Goal: Information Seeking & Learning: Learn about a topic

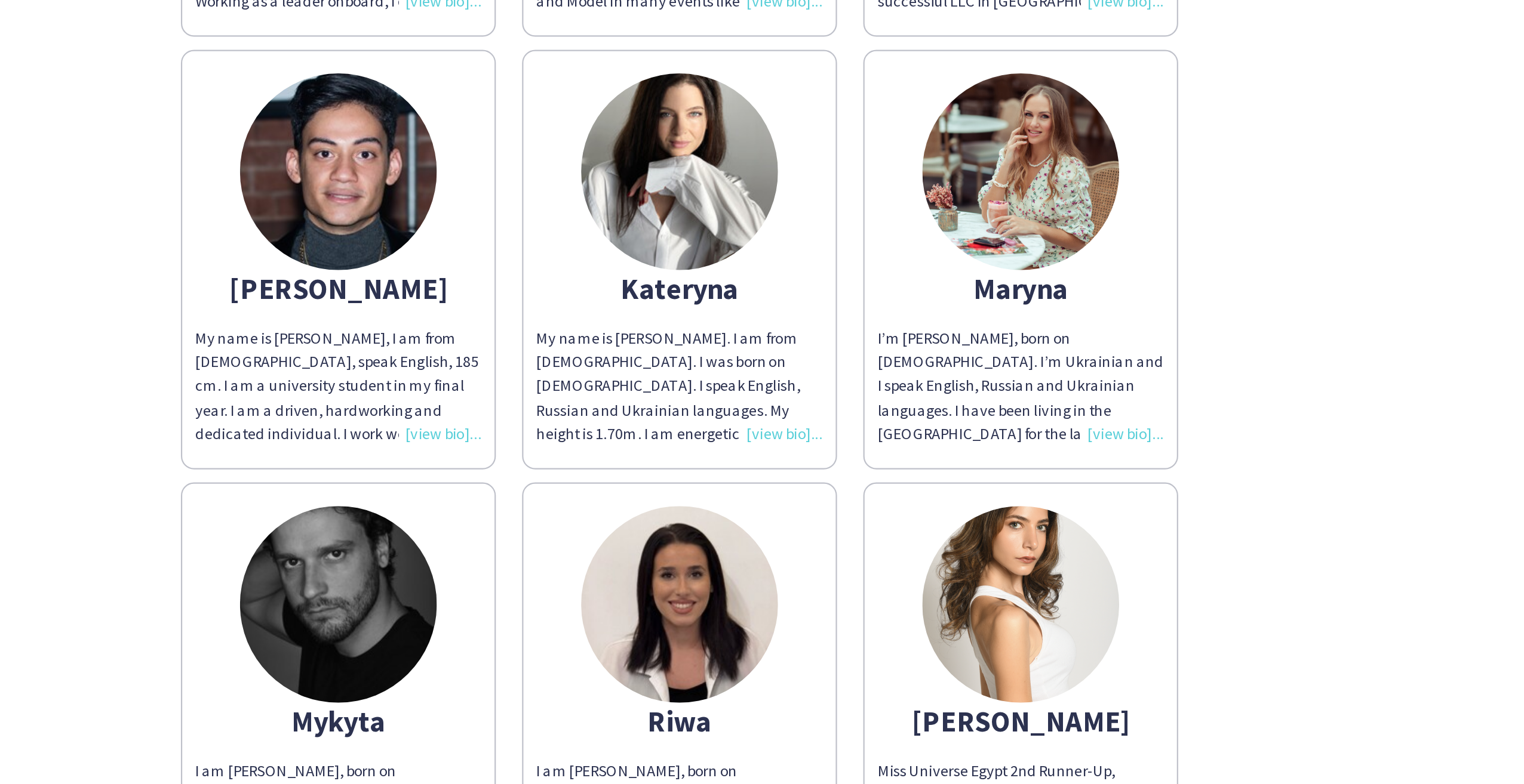
scroll to position [21, 0]
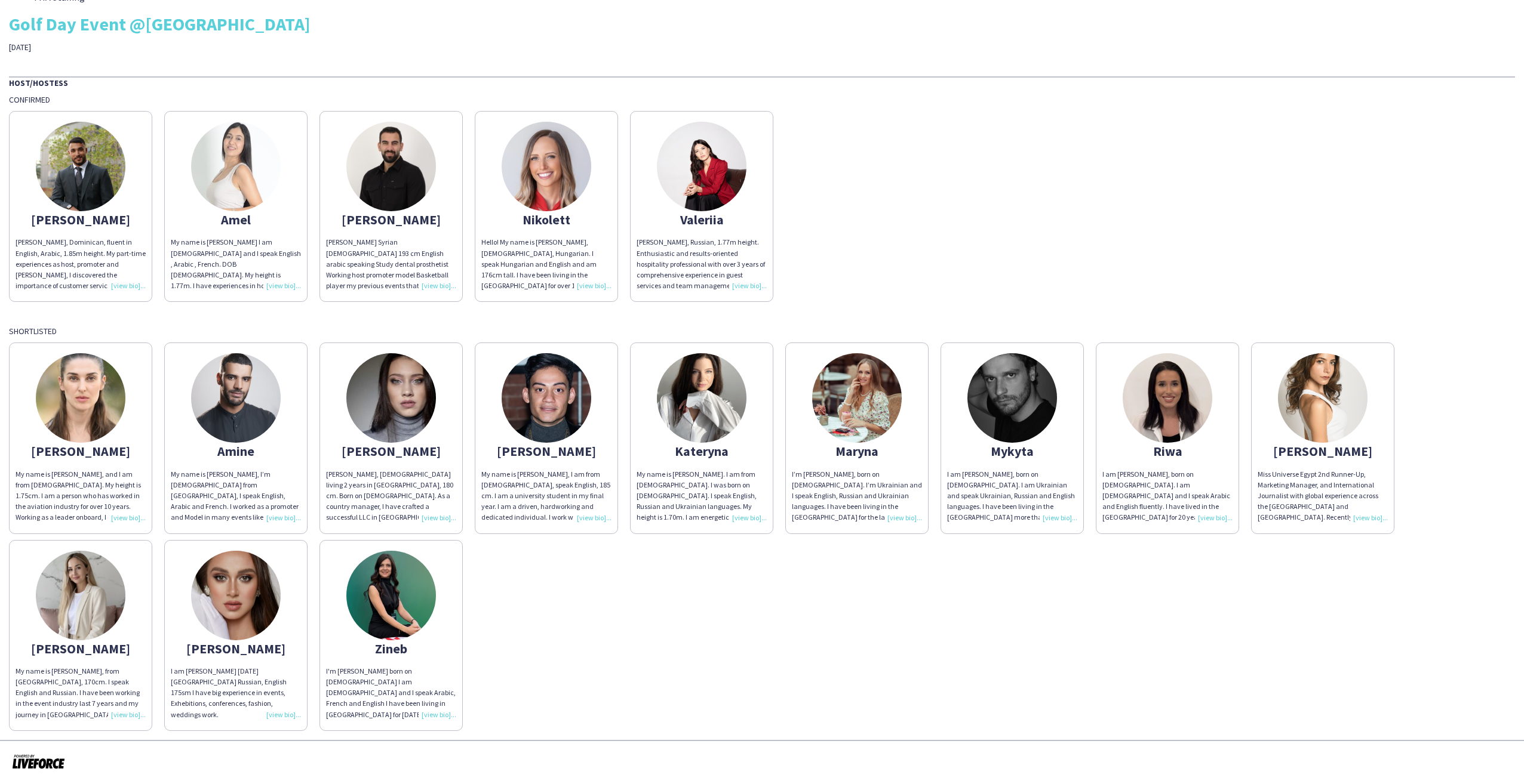
click at [95, 595] on img at bounding box center [80, 596] width 89 height 89
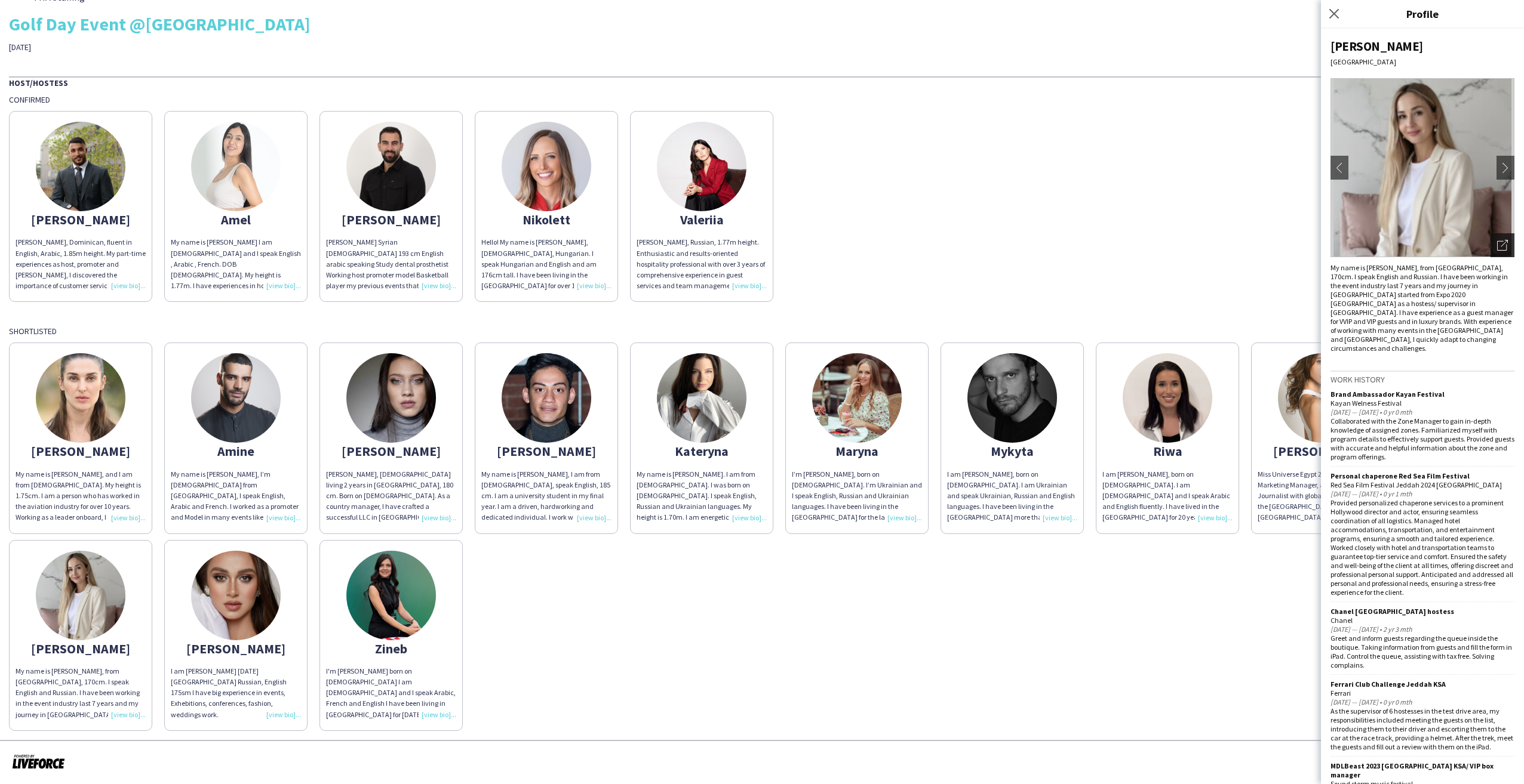
click at [1498, 244] on icon "Open photos pop-in" at bounding box center [1503, 245] width 11 height 11
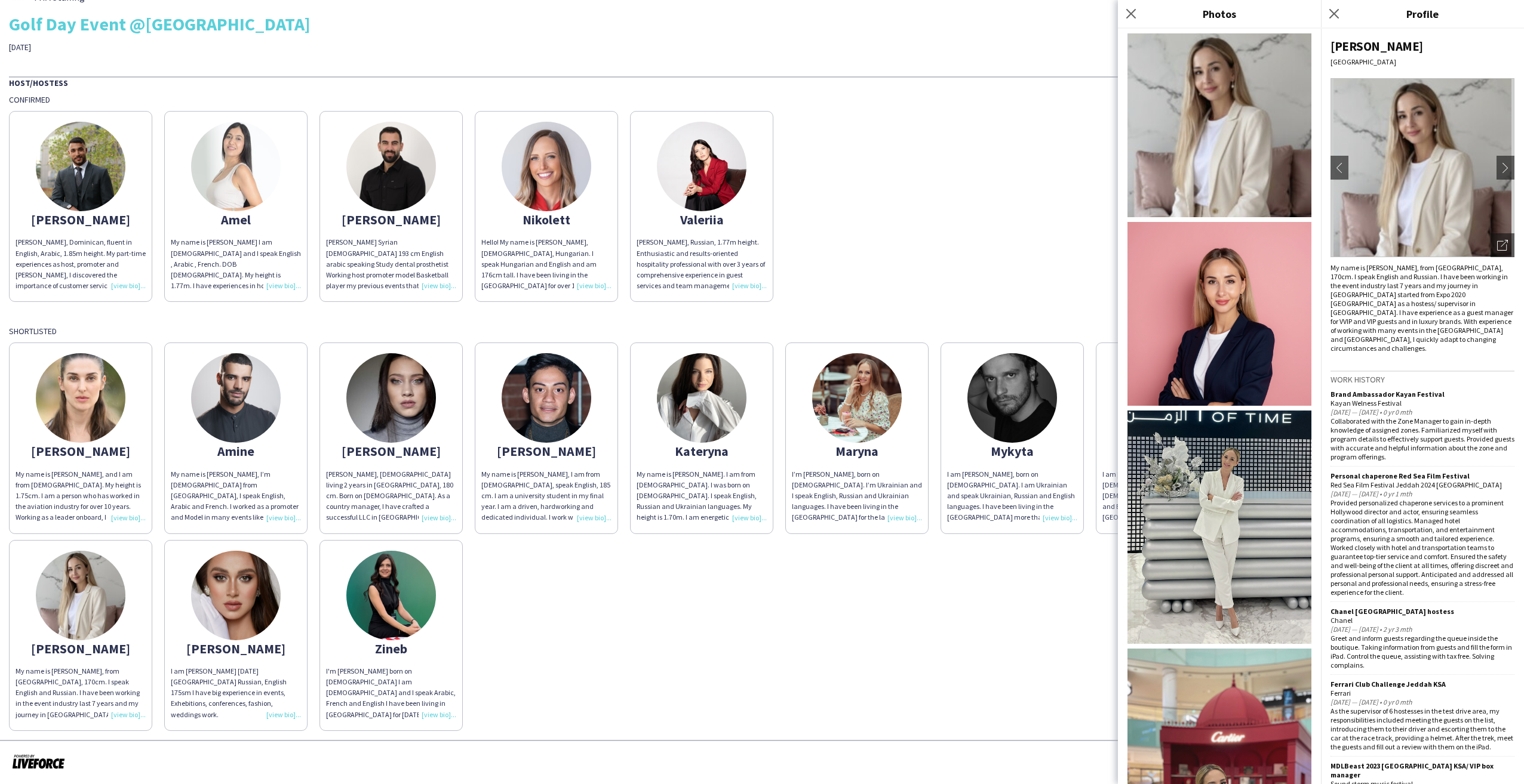
click at [1238, 313] on img at bounding box center [1219, 313] width 184 height 184
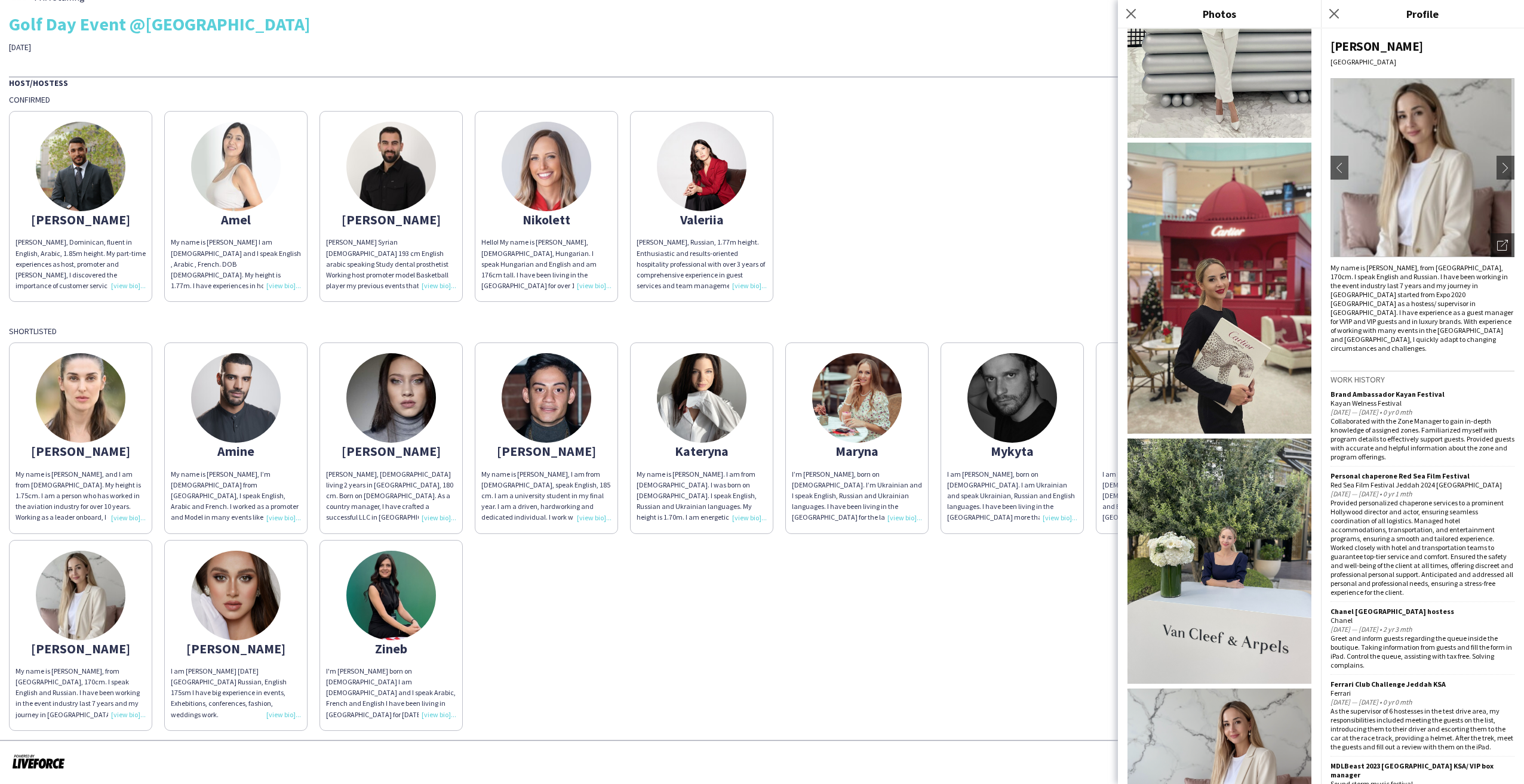
scroll to position [530, 0]
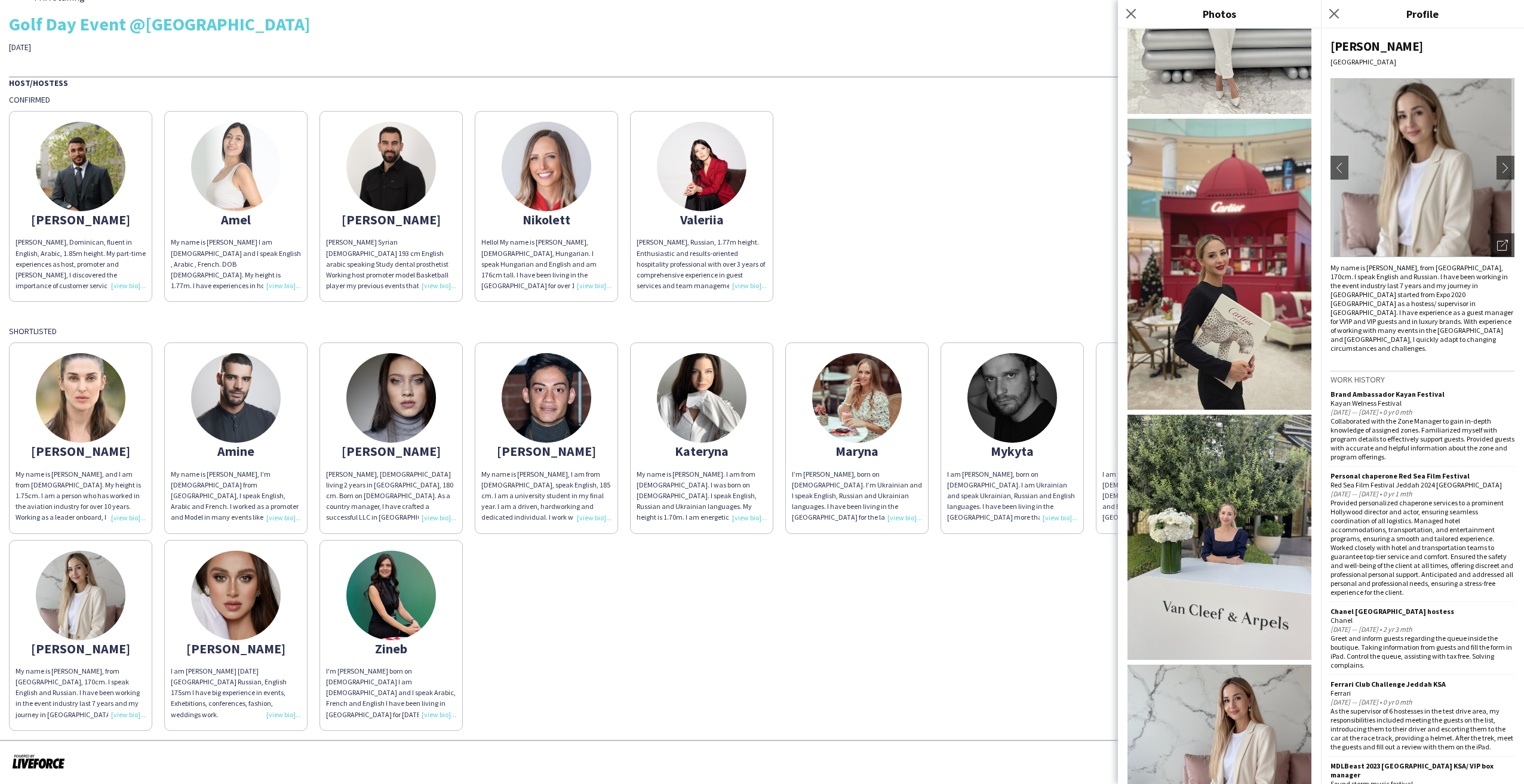
click at [1239, 665] on img at bounding box center [1219, 757] width 184 height 184
click at [1223, 468] on img at bounding box center [1219, 537] width 184 height 245
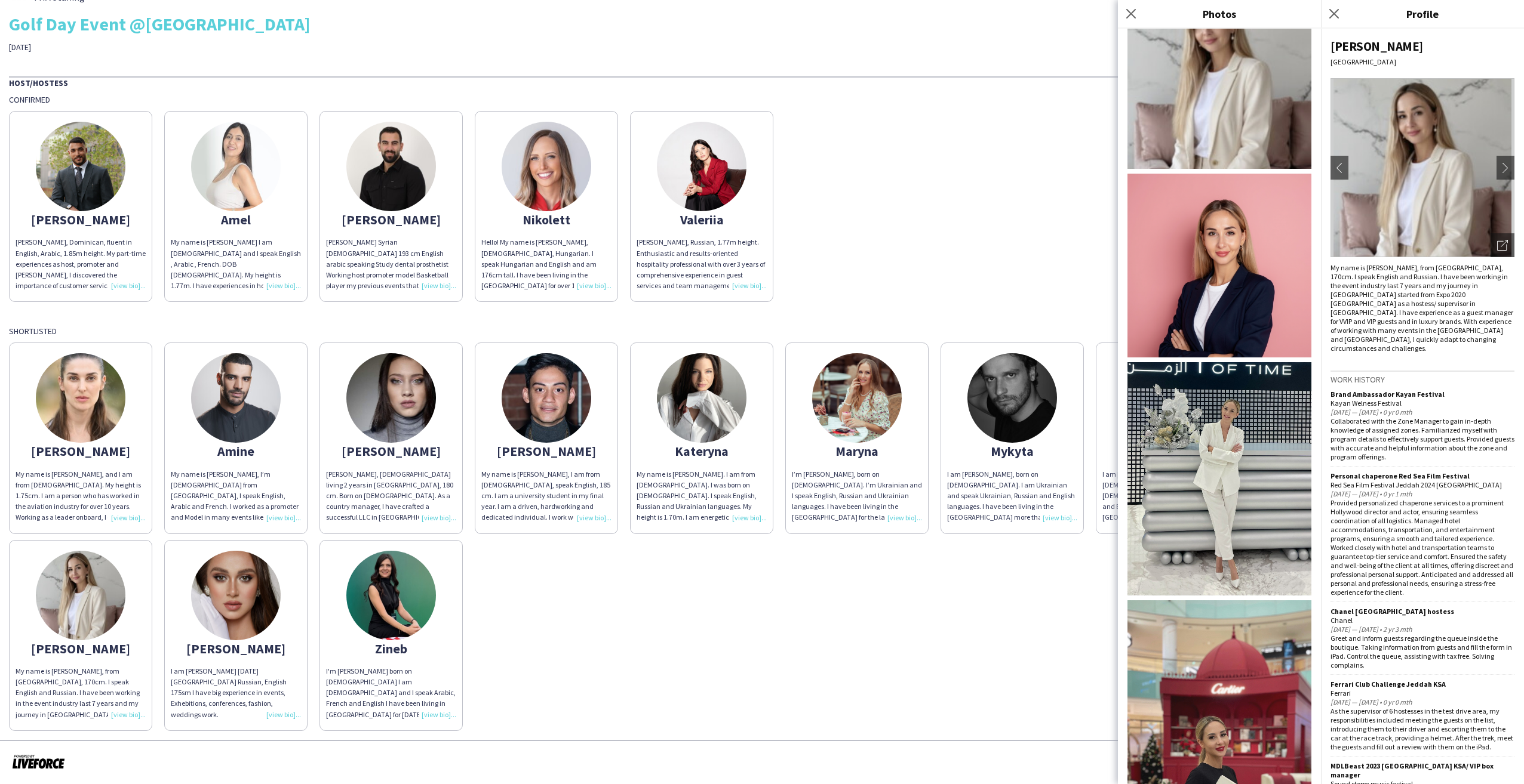
scroll to position [0, 0]
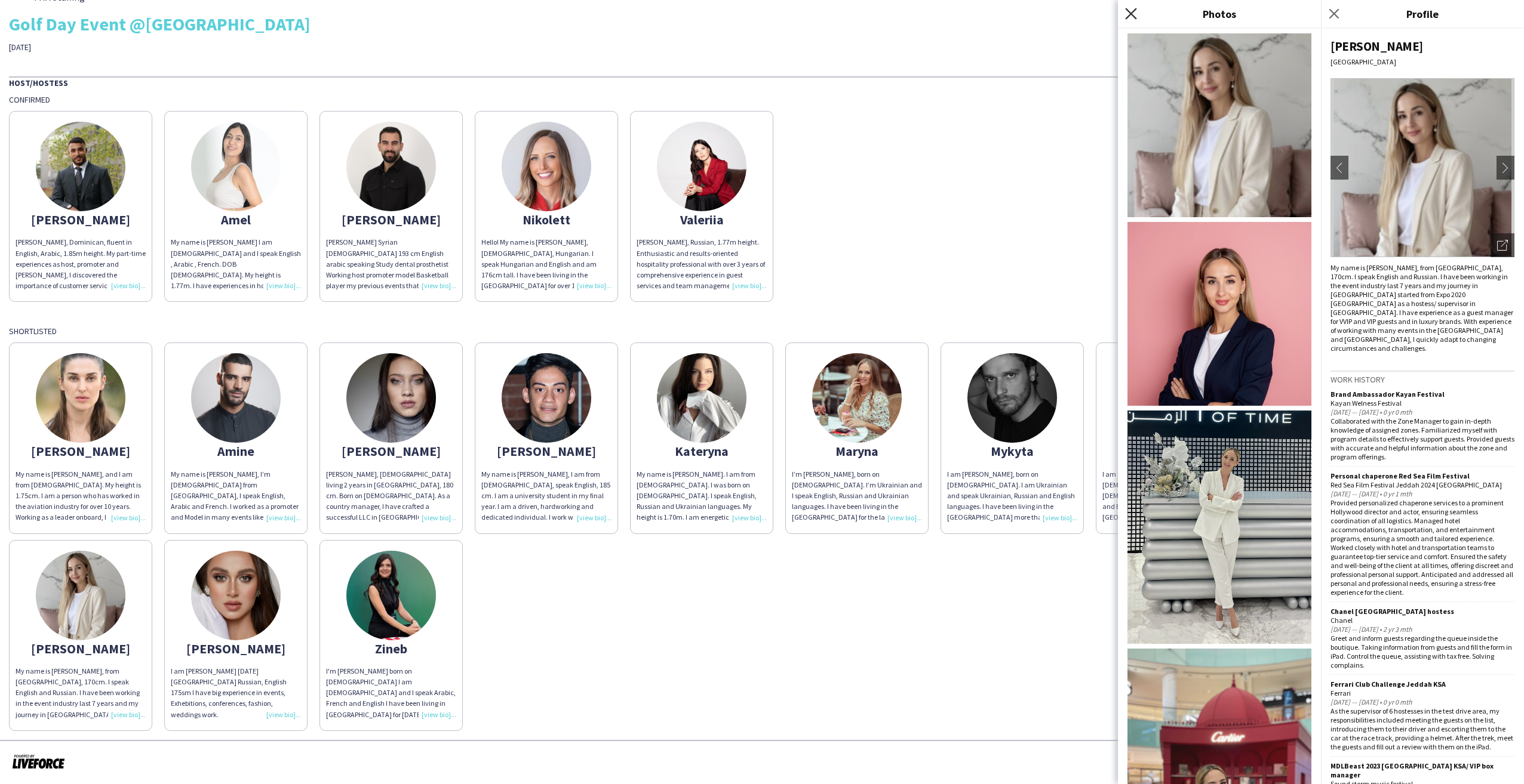
click at [1125, 15] on icon "Close pop-in" at bounding box center [1130, 13] width 11 height 11
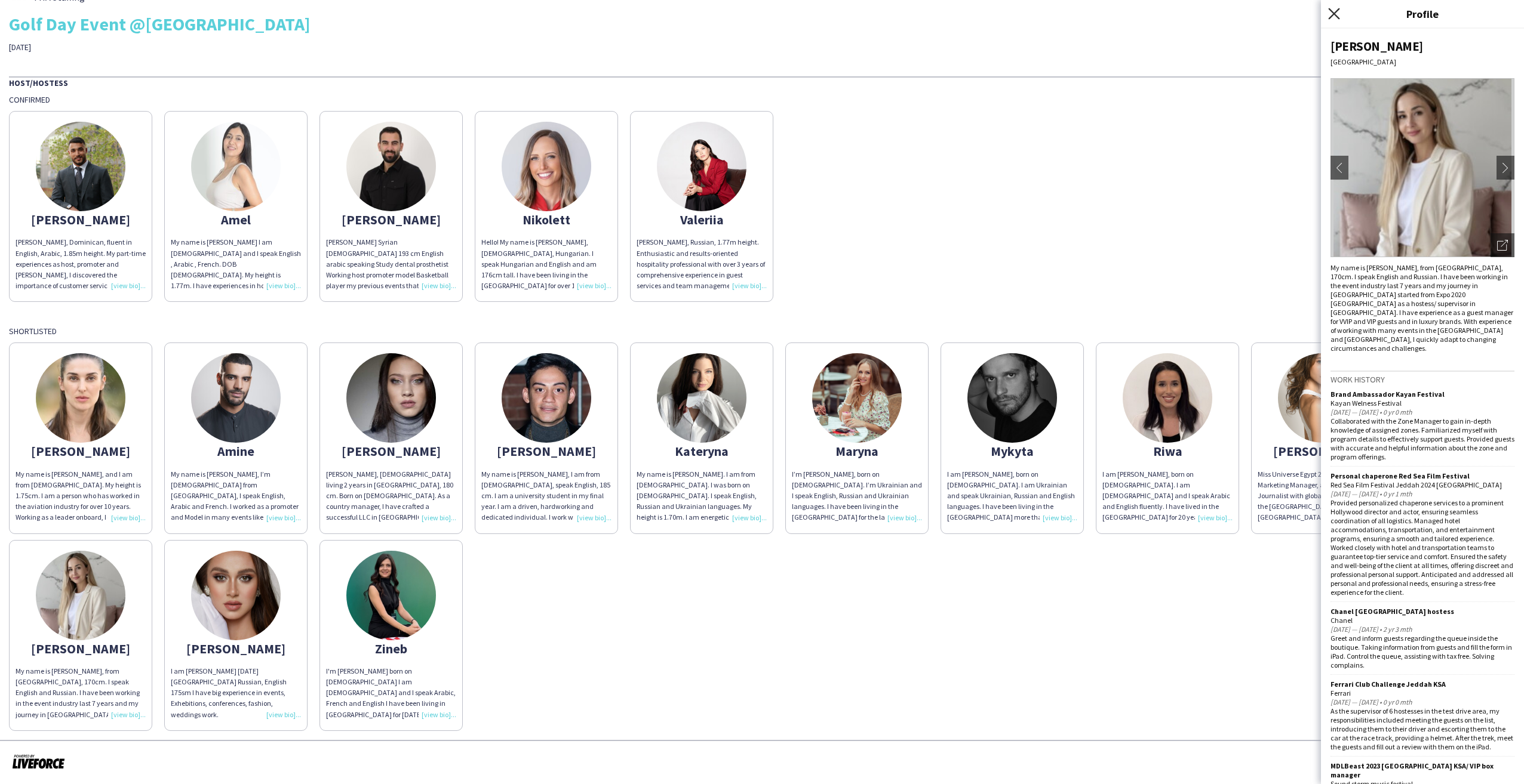
click at [1332, 12] on icon at bounding box center [1333, 13] width 11 height 11
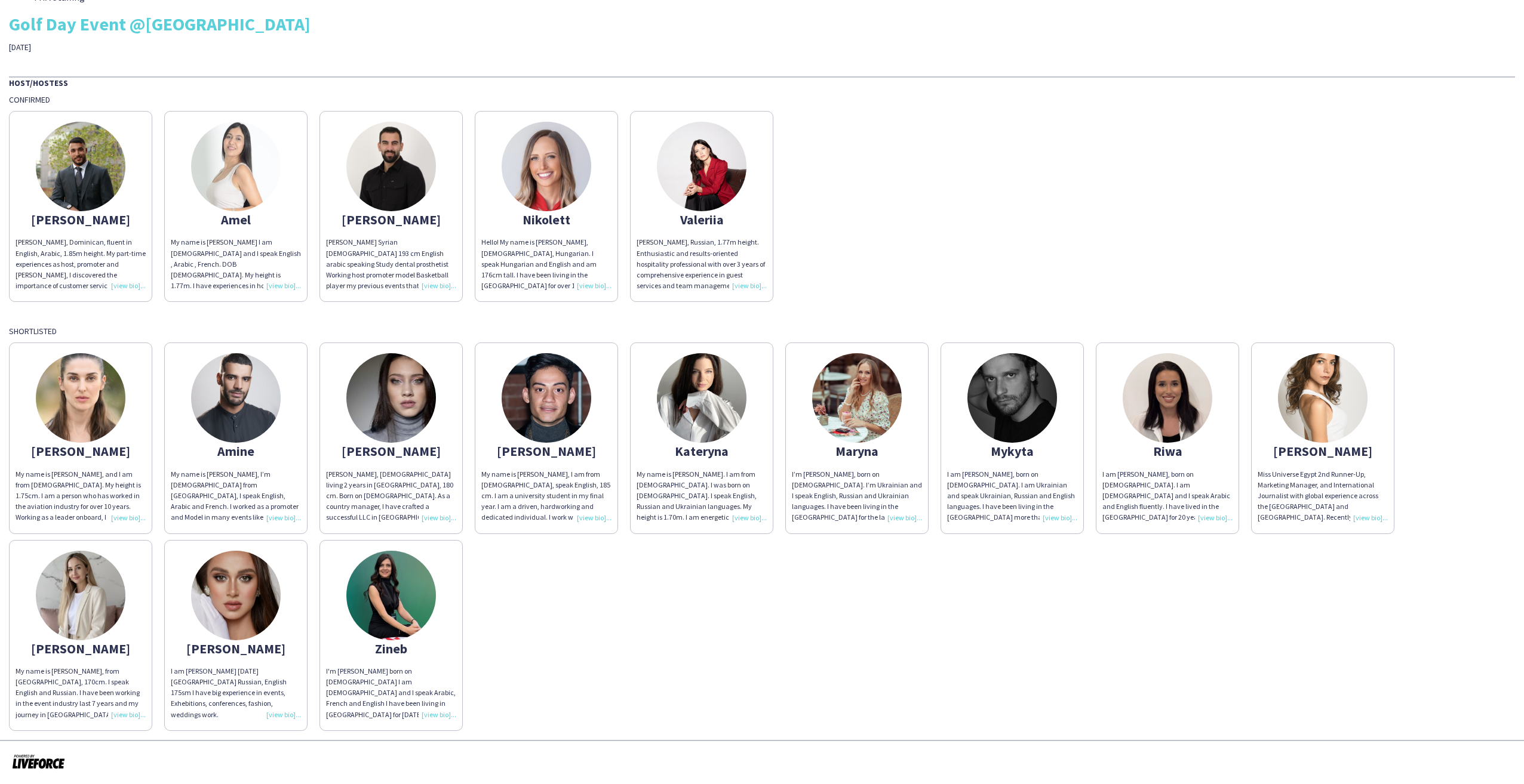
click at [1316, 417] on img at bounding box center [1323, 398] width 89 height 89
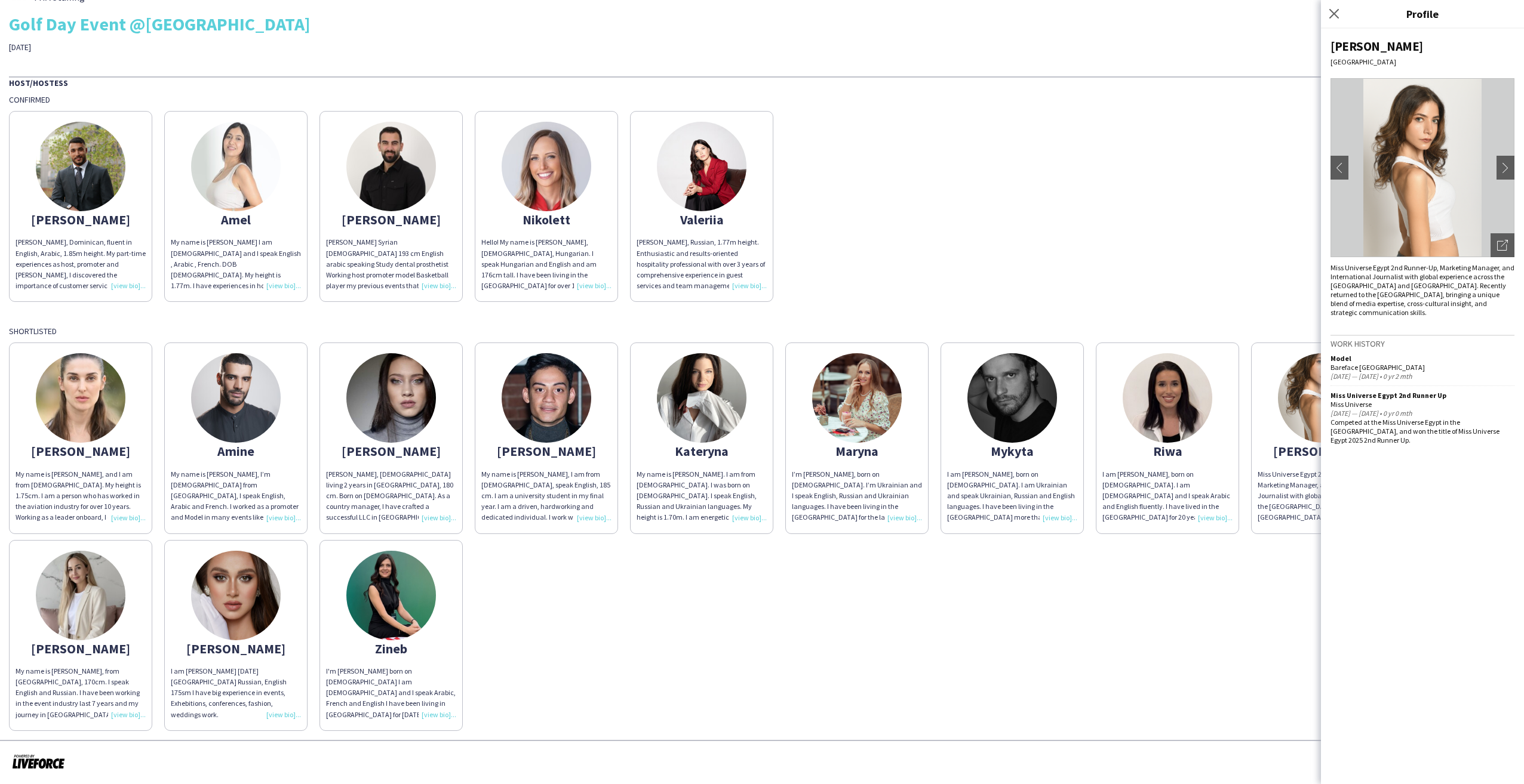
click at [1211, 621] on div "[PERSON_NAME] My name is [PERSON_NAME], and I am from [DEMOGRAPHIC_DATA]. My he…" at bounding box center [762, 534] width 1506 height 394
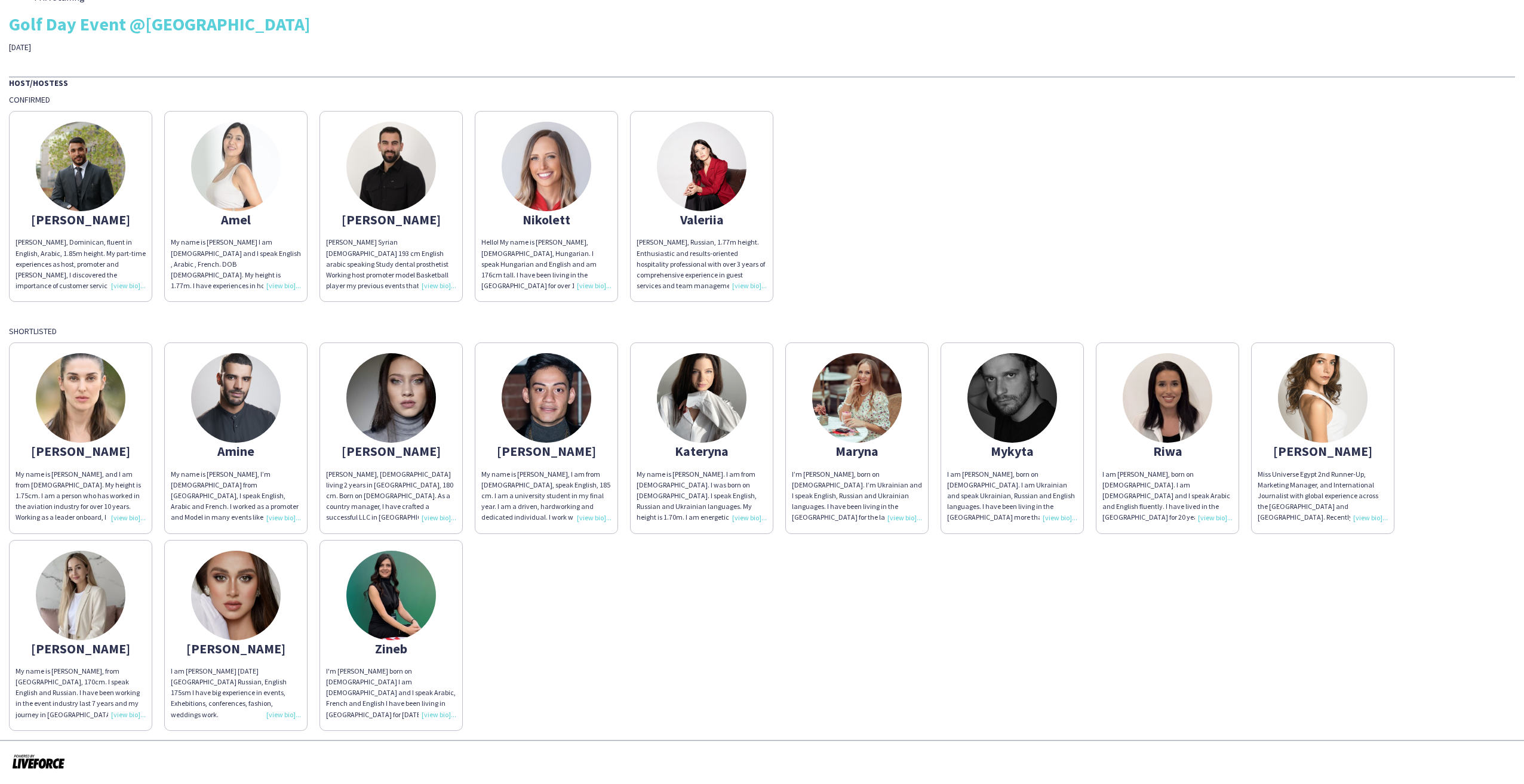
click at [386, 605] on img at bounding box center [391, 596] width 89 height 89
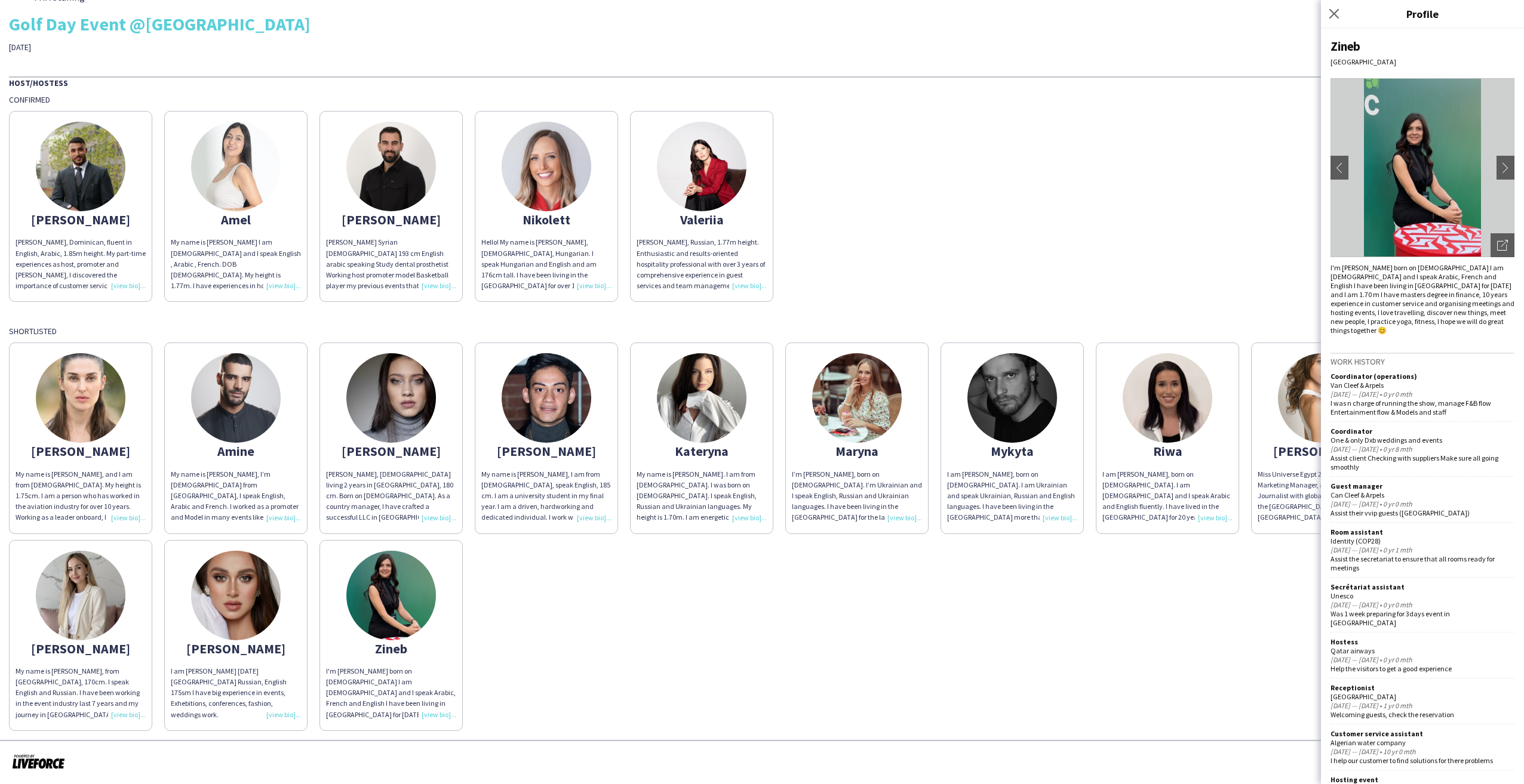
click at [1459, 221] on img at bounding box center [1422, 167] width 184 height 179
click at [1497, 239] on div "Open photos pop-in" at bounding box center [1503, 245] width 24 height 24
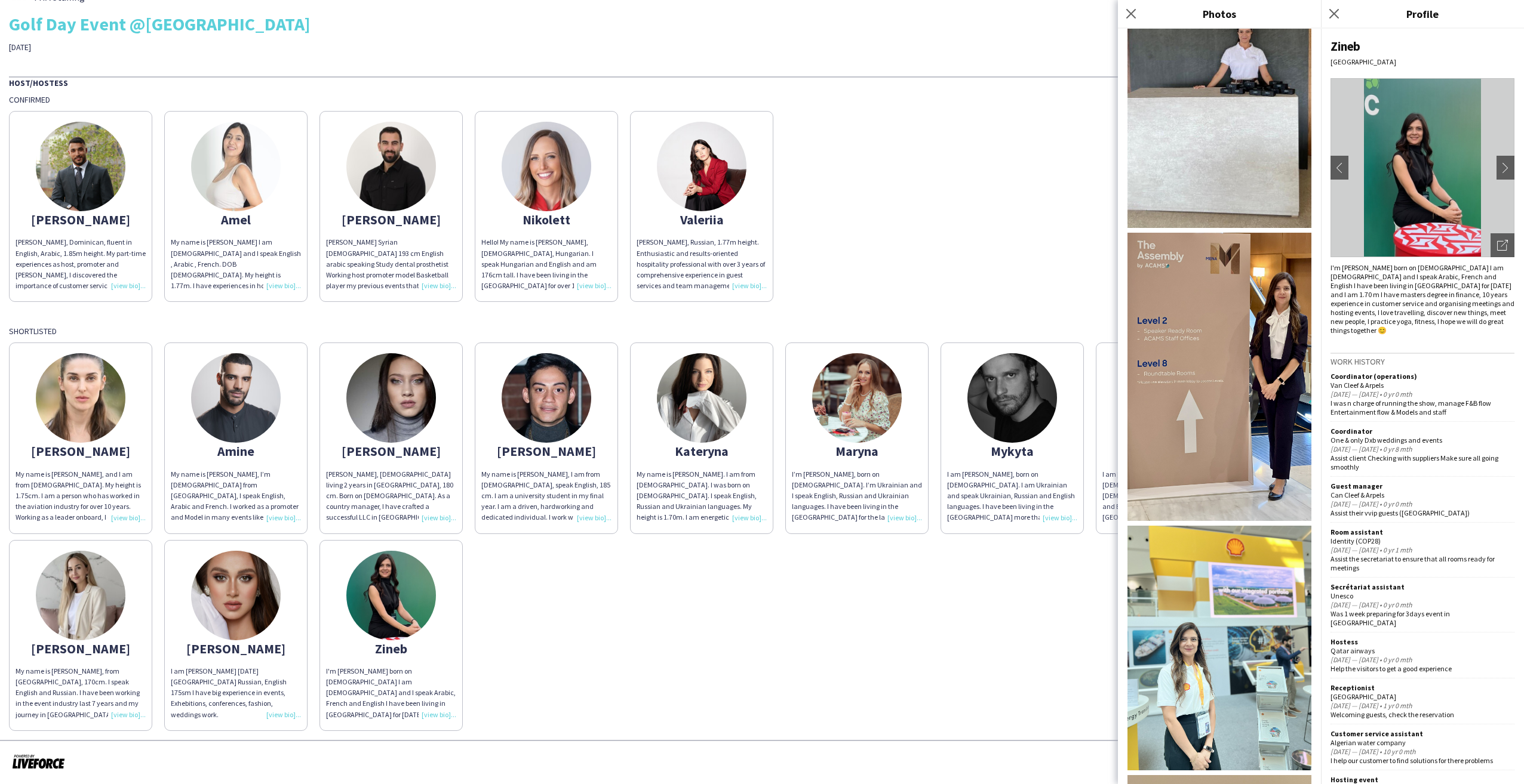
scroll to position [1790, 0]
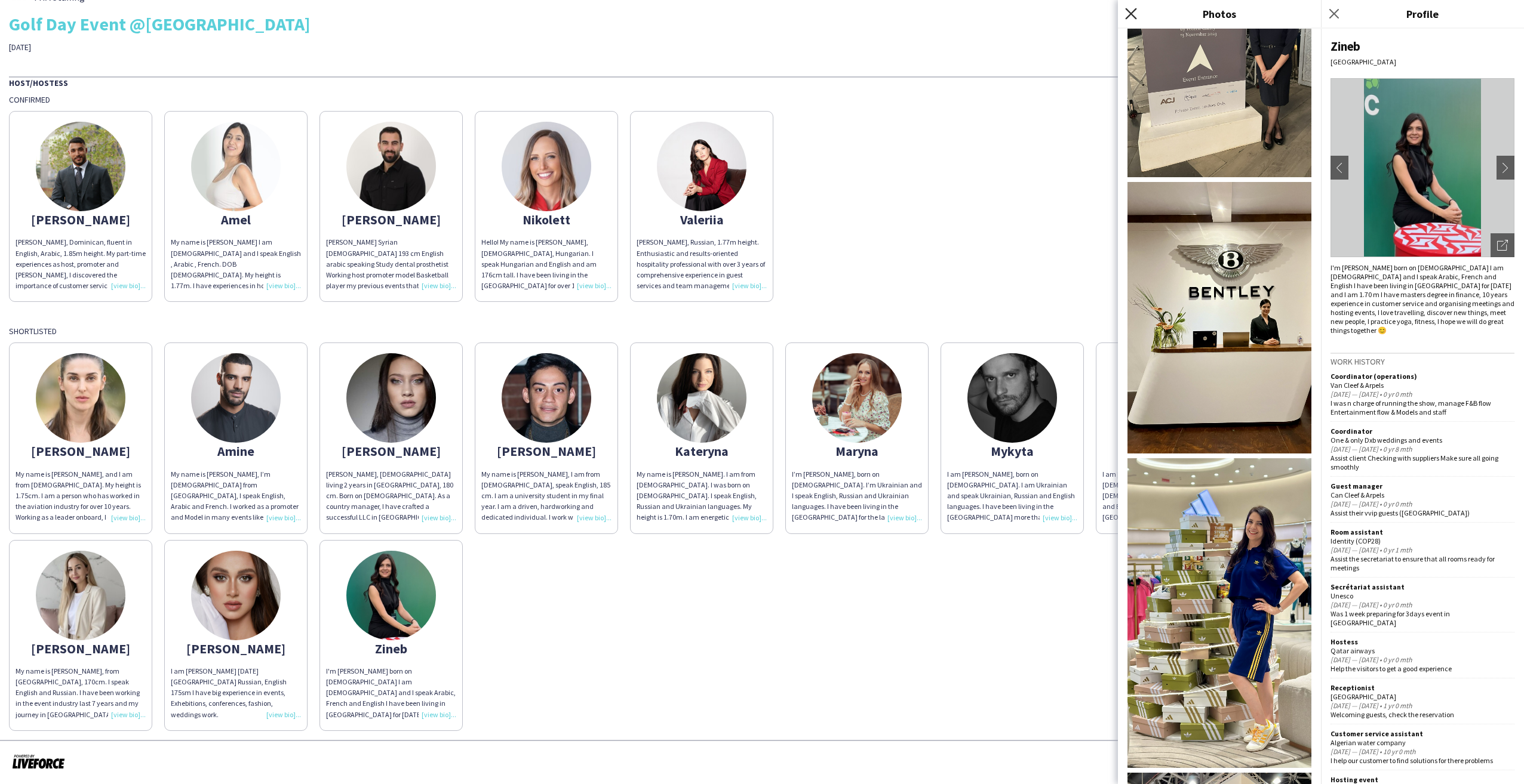
click at [1128, 13] on icon "Close pop-in" at bounding box center [1130, 13] width 11 height 11
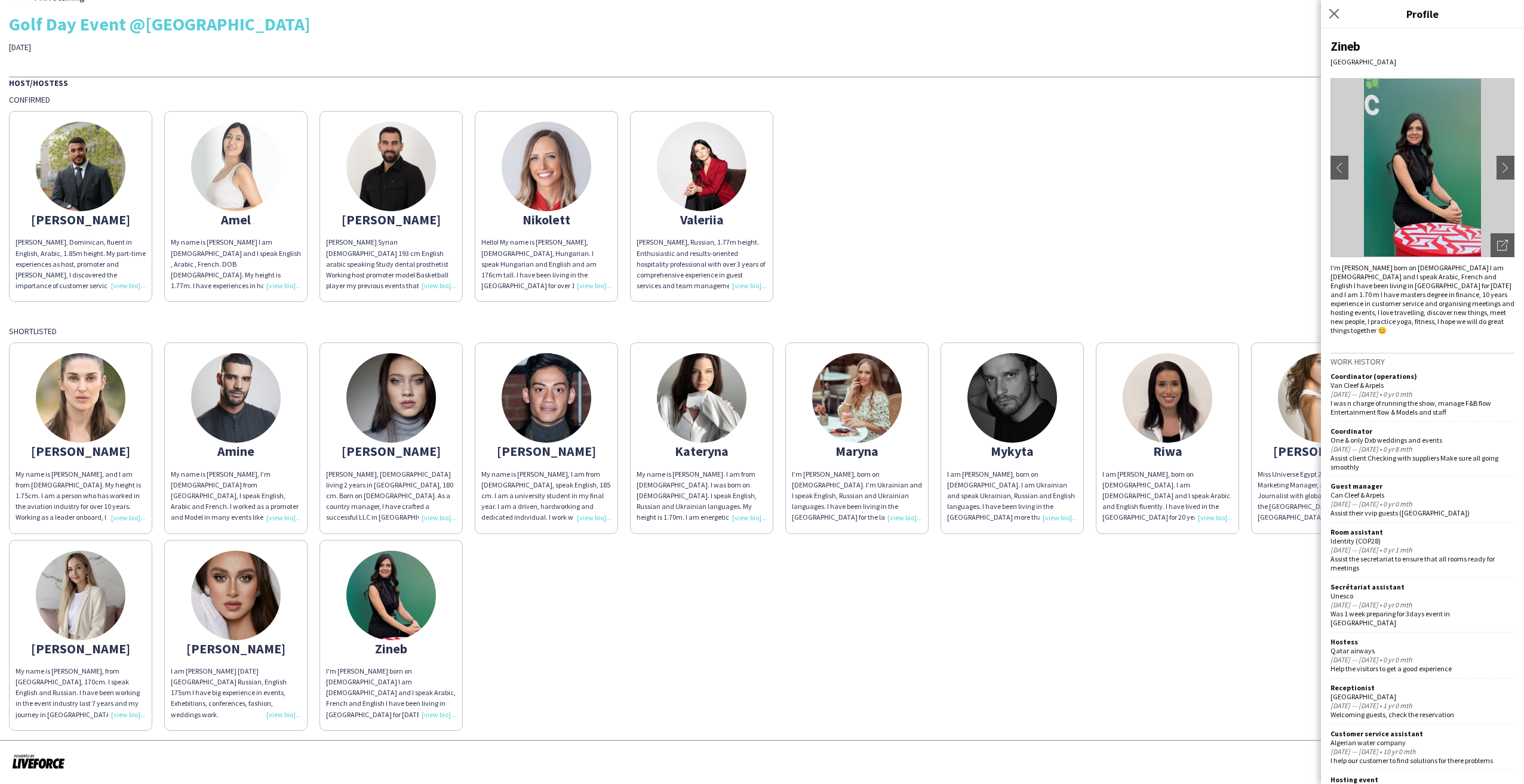
drag, startPoint x: 1008, startPoint y: 674, endPoint x: 1250, endPoint y: 397, distance: 367.8
click at [1008, 674] on div "[PERSON_NAME] My name is [PERSON_NAME], and I am from [DEMOGRAPHIC_DATA]. My he…" at bounding box center [762, 534] width 1506 height 394
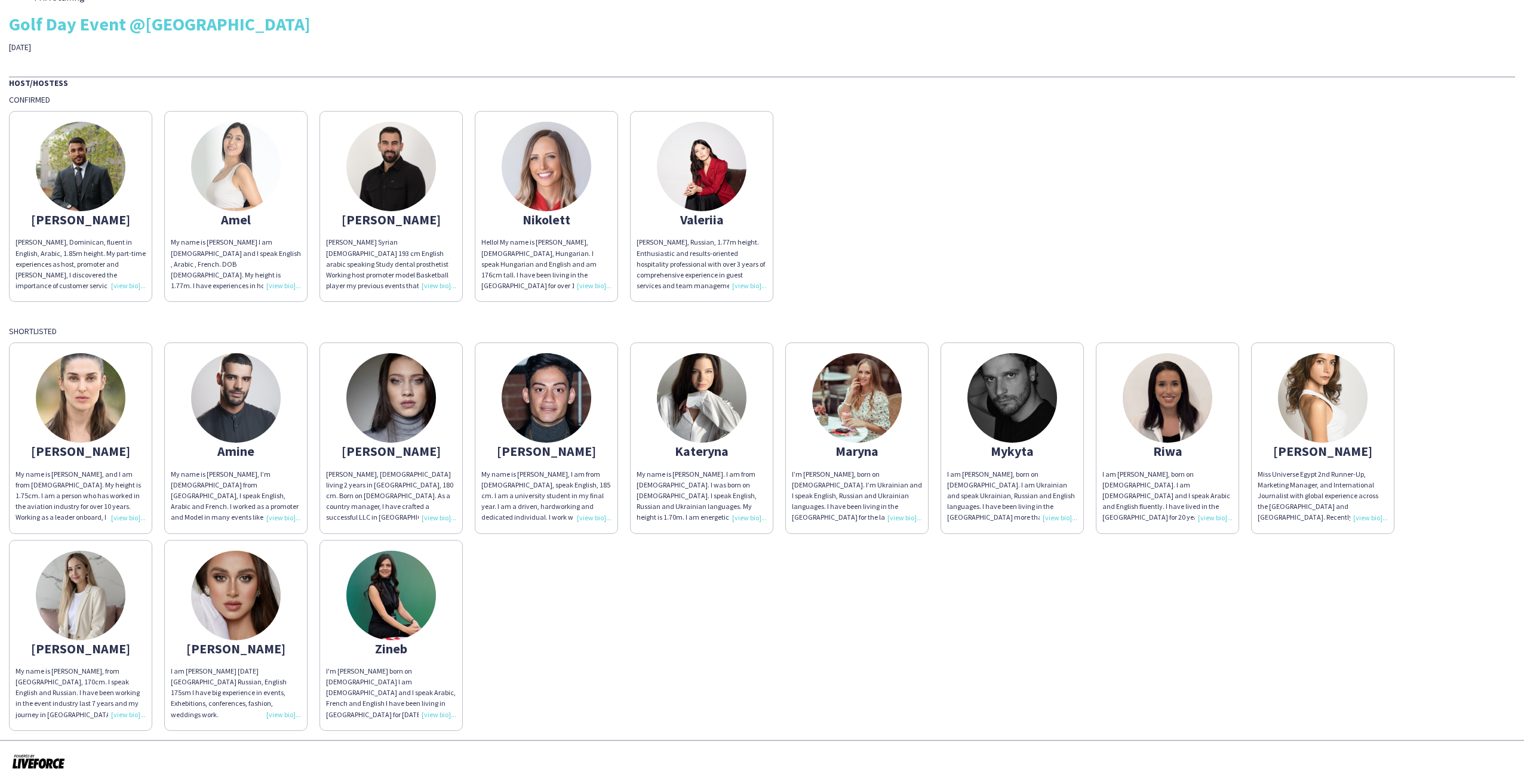
click at [1175, 431] on img at bounding box center [1167, 398] width 89 height 89
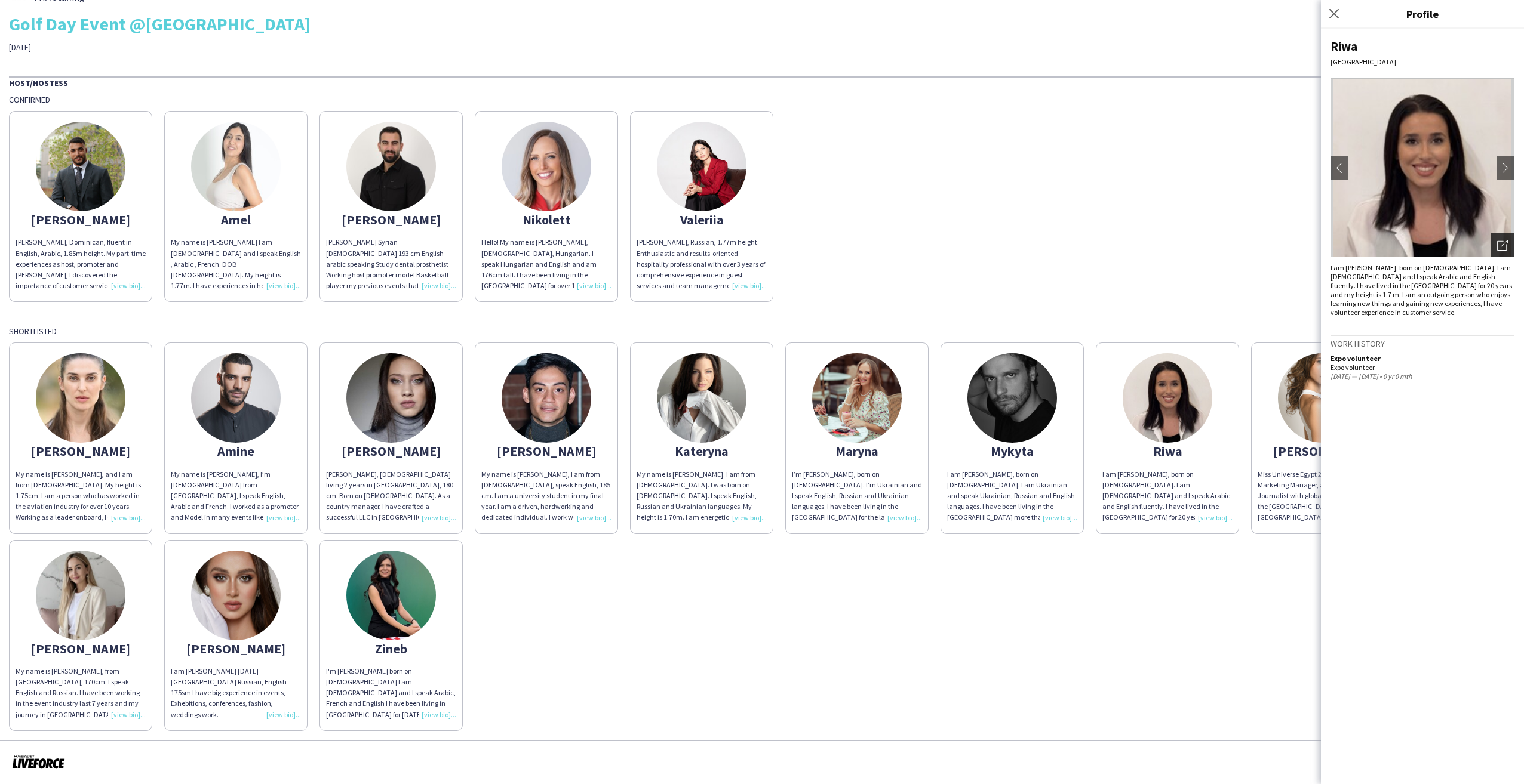
click at [1504, 247] on icon "Open photos pop-in" at bounding box center [1503, 245] width 11 height 11
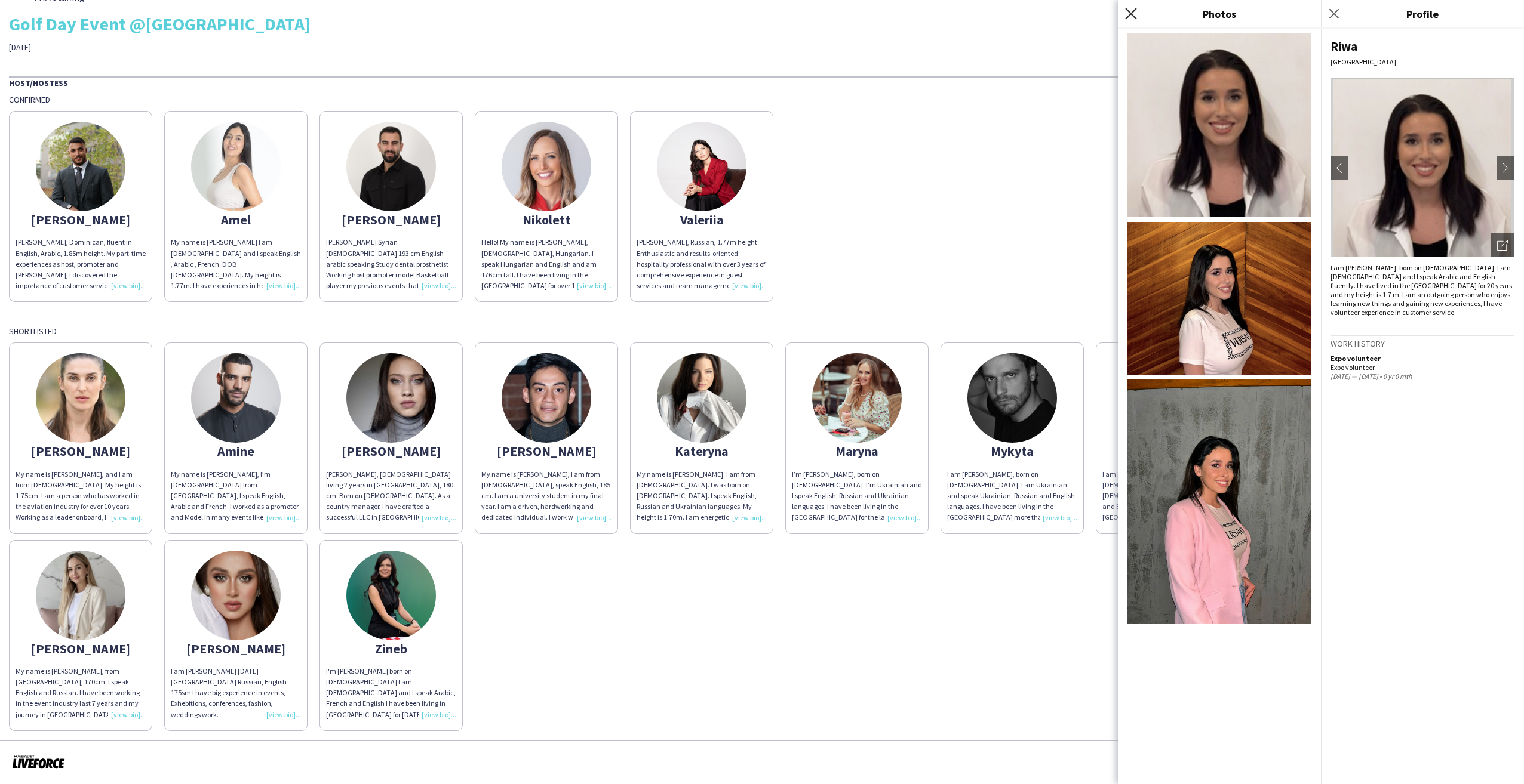
click at [1130, 13] on icon at bounding box center [1130, 13] width 11 height 11
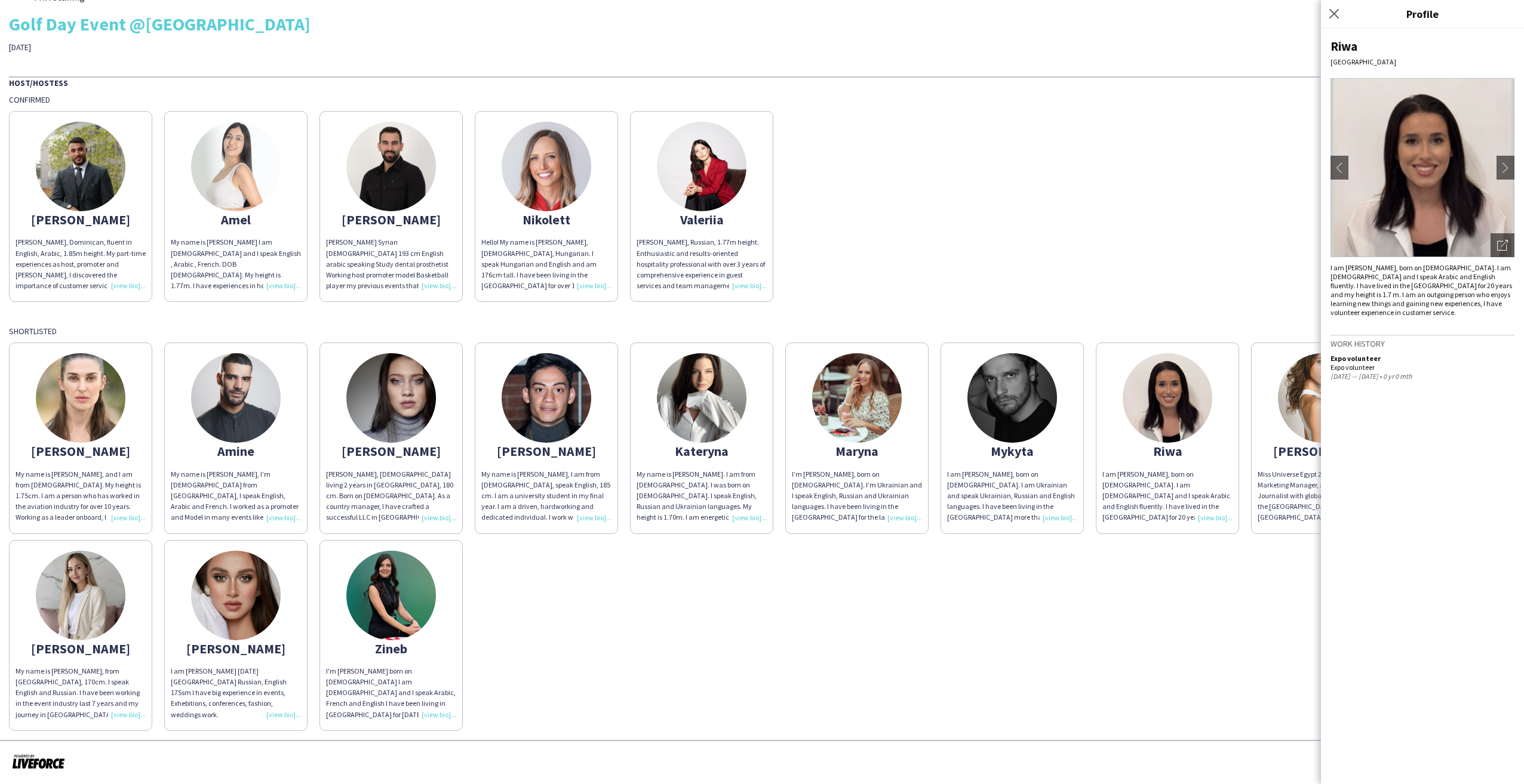
click at [1291, 410] on img at bounding box center [1323, 398] width 89 height 89
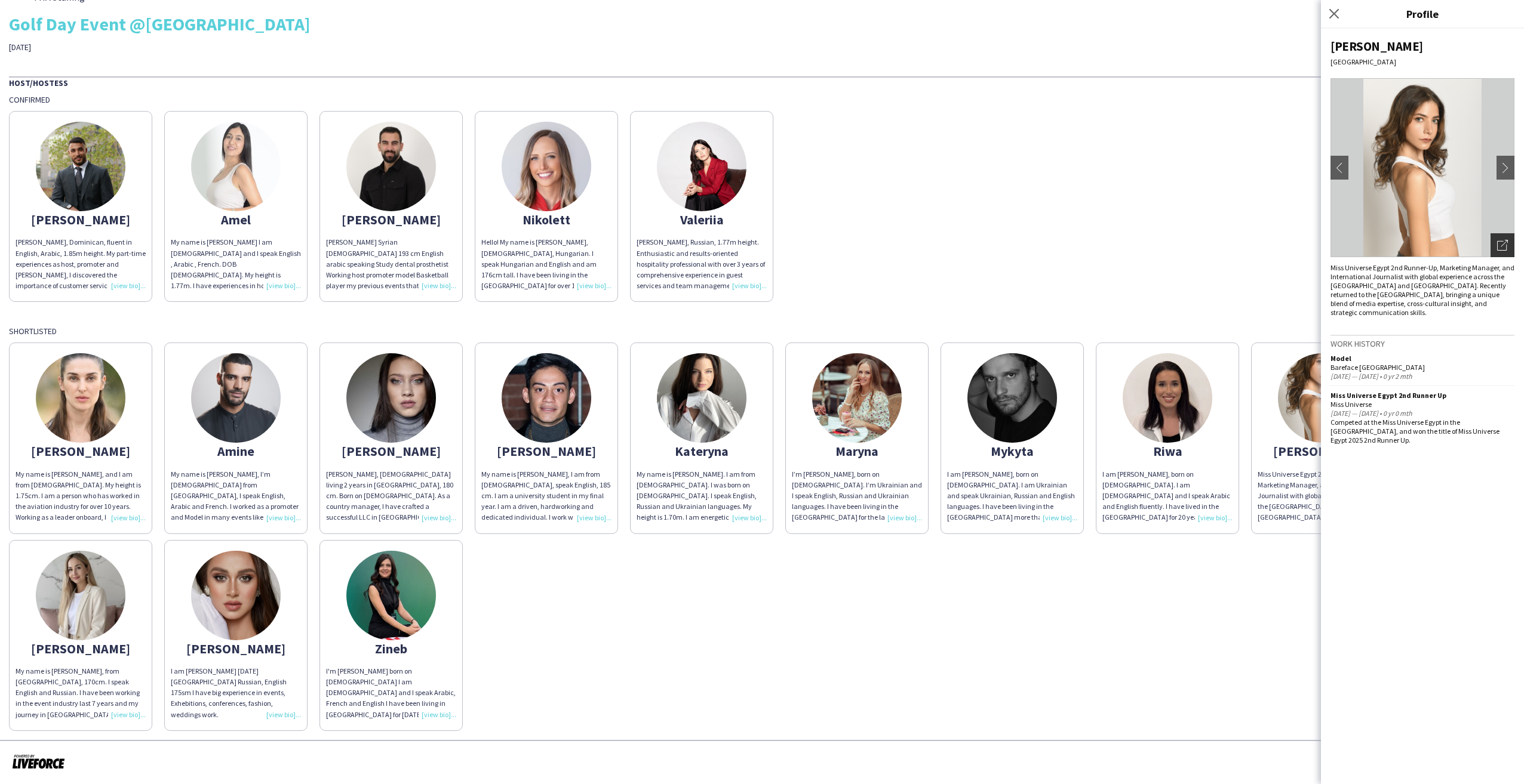
click at [1500, 243] on icon "Open photos pop-in" at bounding box center [1503, 245] width 11 height 11
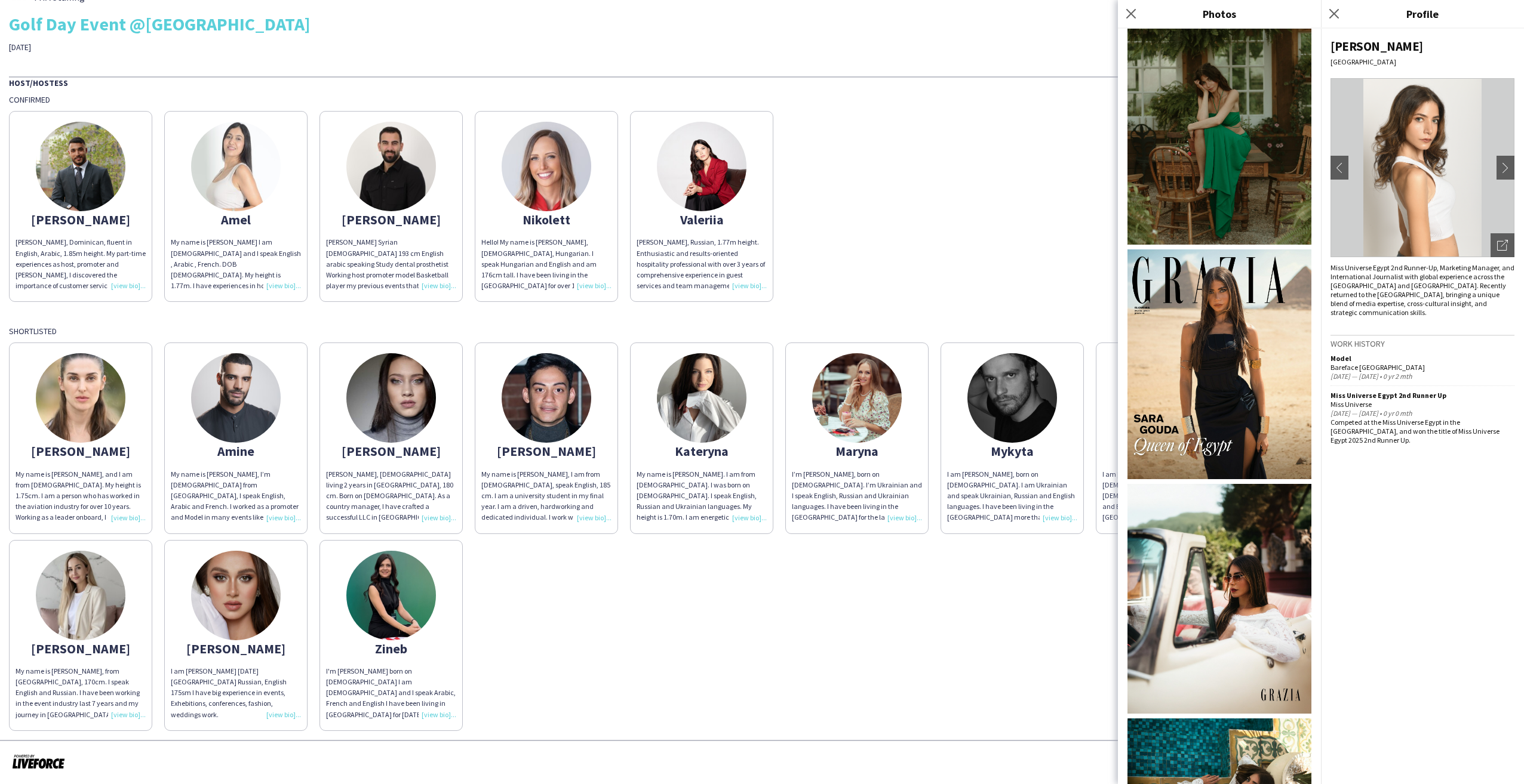
scroll to position [860, 0]
click at [1133, 17] on icon "Close pop-in" at bounding box center [1130, 13] width 11 height 11
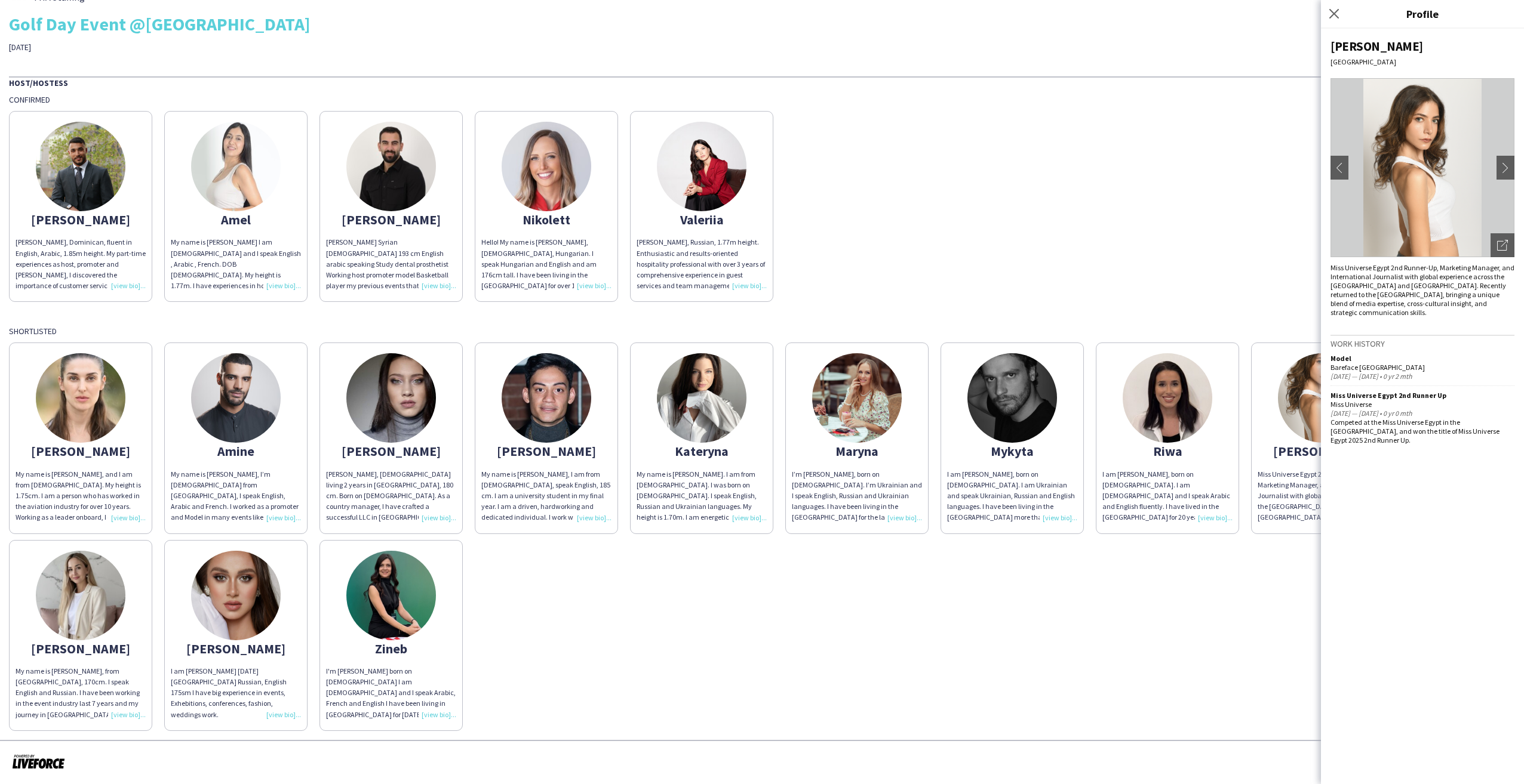
drag, startPoint x: 418, startPoint y: 649, endPoint x: 372, endPoint y: 650, distance: 46.0
click at [372, 650] on div "Zineb" at bounding box center [391, 649] width 130 height 11
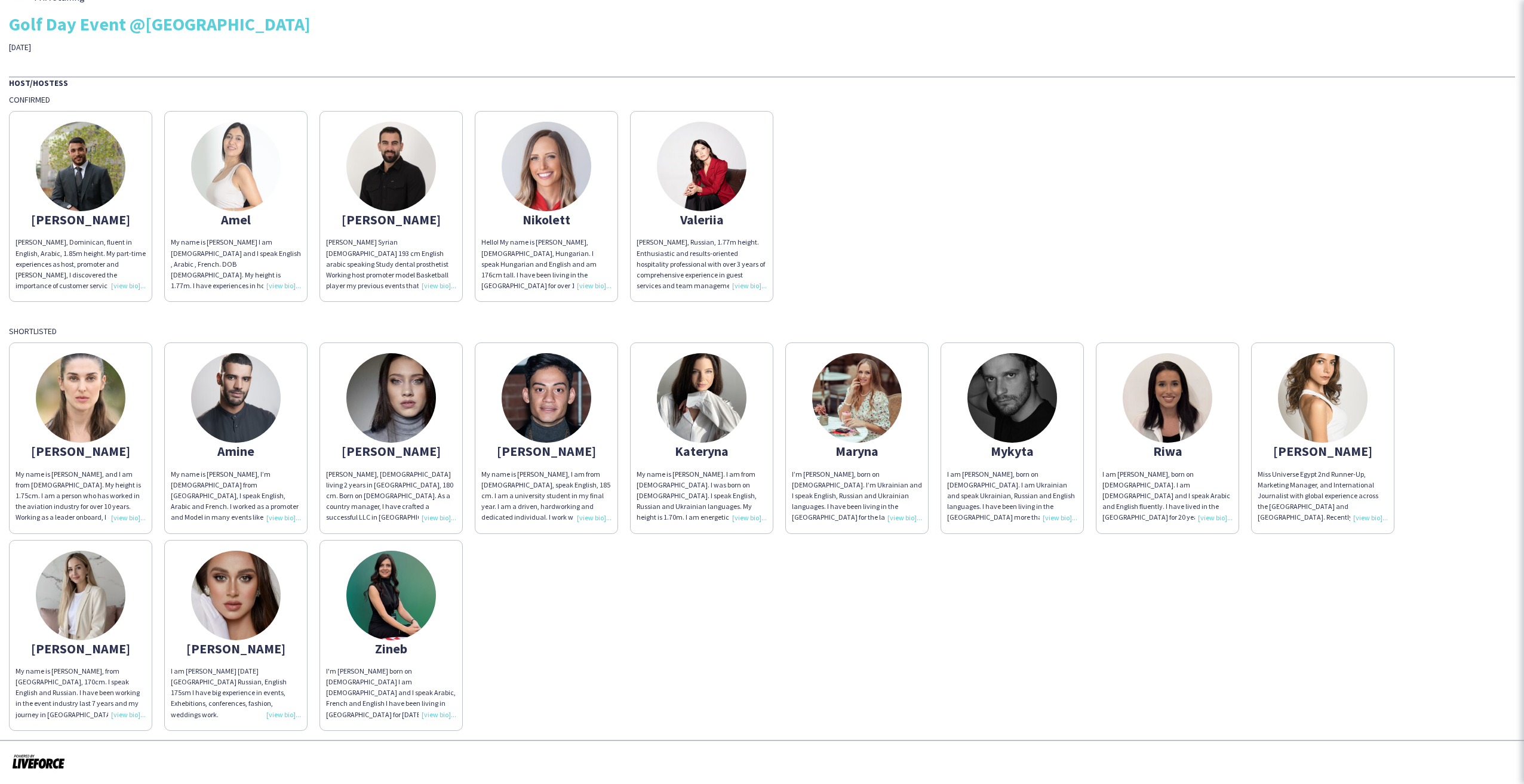
drag, startPoint x: 372, startPoint y: 650, endPoint x: 383, endPoint y: 649, distance: 11.0
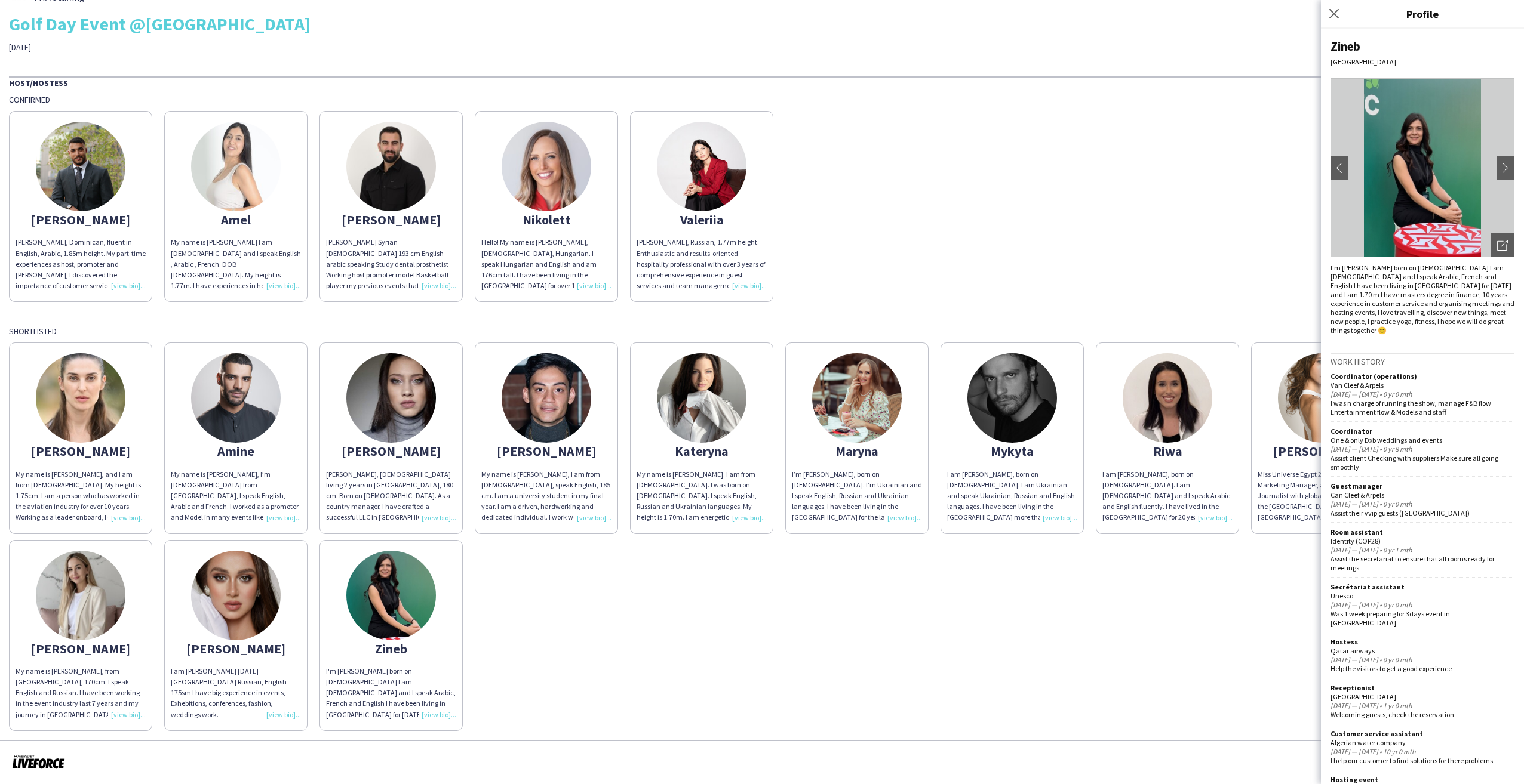
copy div "Zineb"
